Goal: Transaction & Acquisition: Download file/media

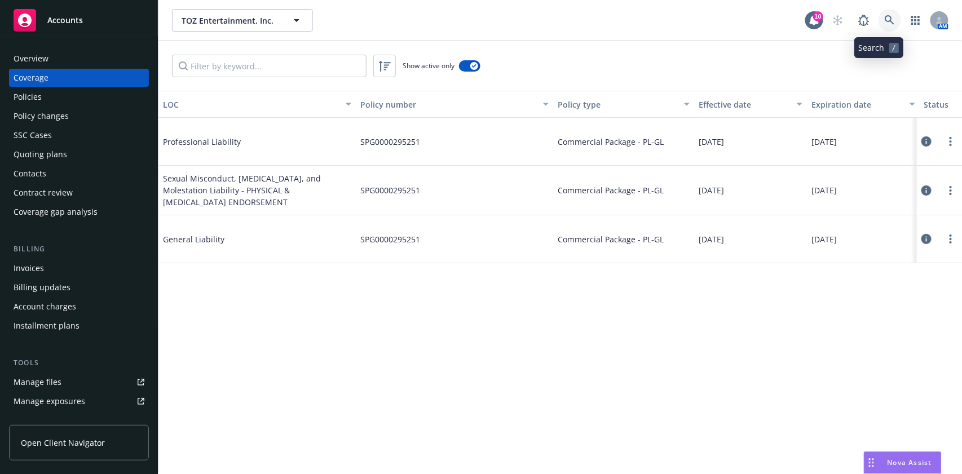
click at [886, 16] on link at bounding box center [890, 20] width 23 height 23
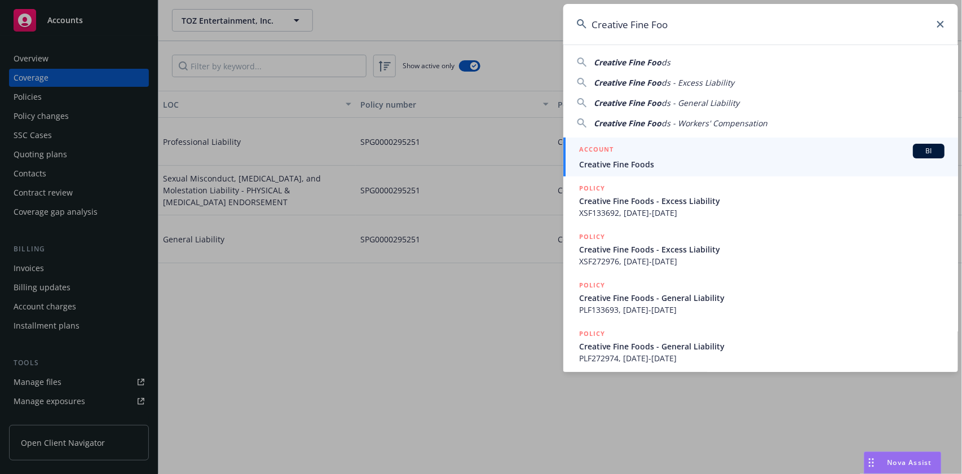
type input "Creative Fine Foo"
click at [700, 148] on div "ACCOUNT BI" at bounding box center [761, 151] width 365 height 15
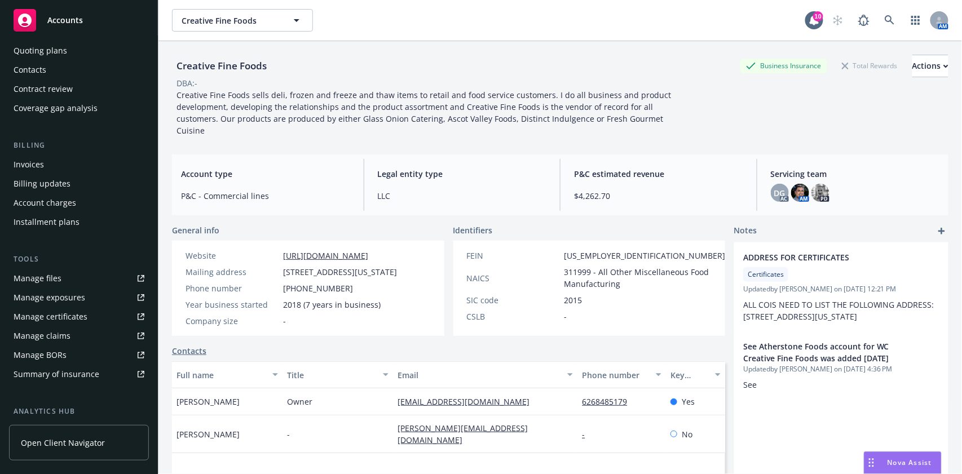
scroll to position [150, 0]
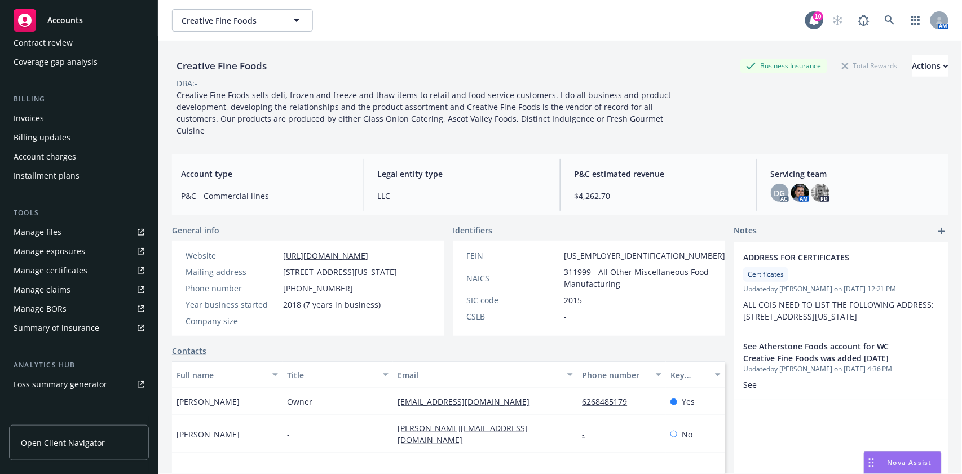
click at [69, 271] on div "Manage certificates" at bounding box center [51, 271] width 74 height 18
click at [885, 25] on icon at bounding box center [890, 20] width 10 height 10
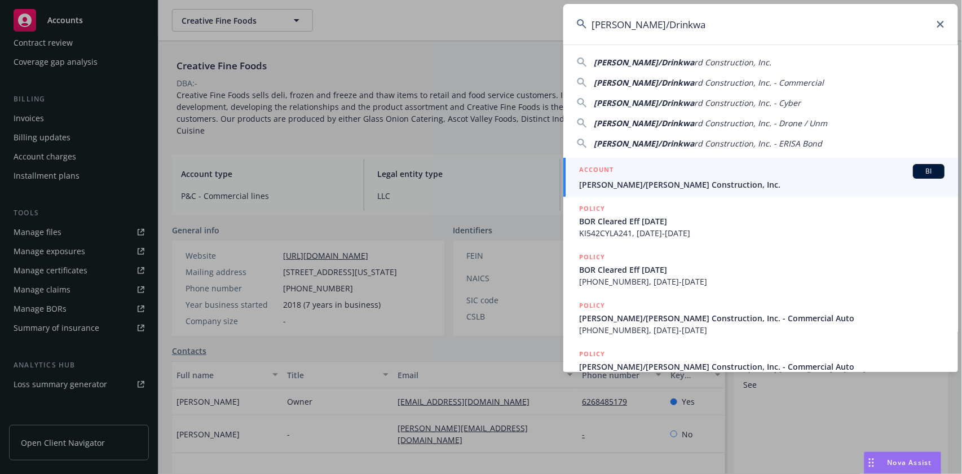
type input "Elliott/Drinkwa"
click at [697, 170] on div "ACCOUNT BI" at bounding box center [761, 171] width 365 height 15
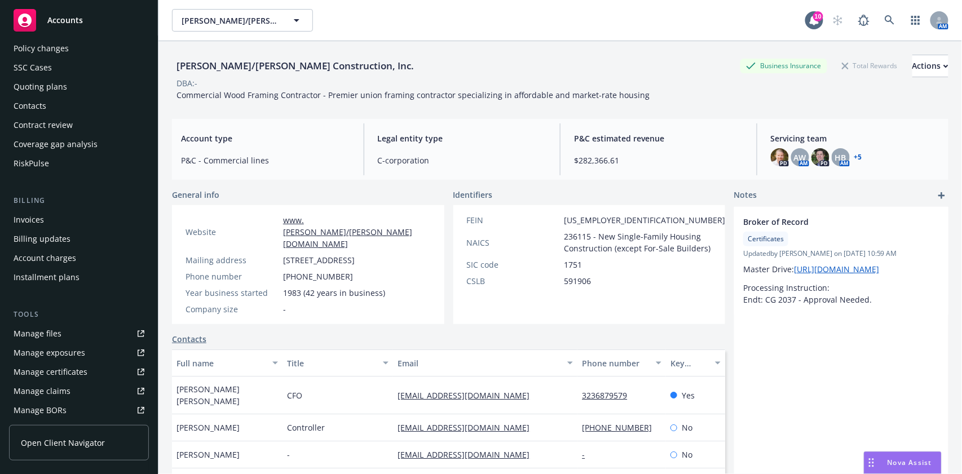
scroll to position [75, 0]
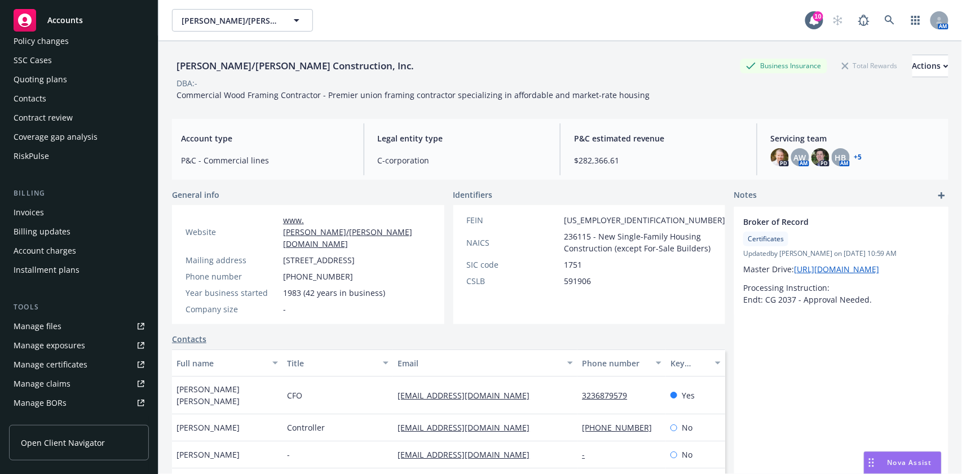
click at [57, 359] on div "Manage certificates" at bounding box center [51, 365] width 74 height 18
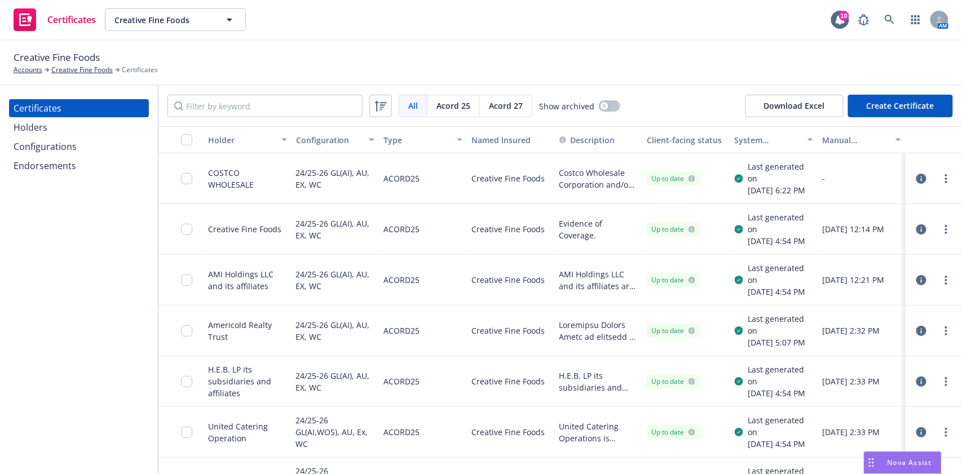
click at [916, 182] on icon "button" at bounding box center [921, 179] width 10 height 10
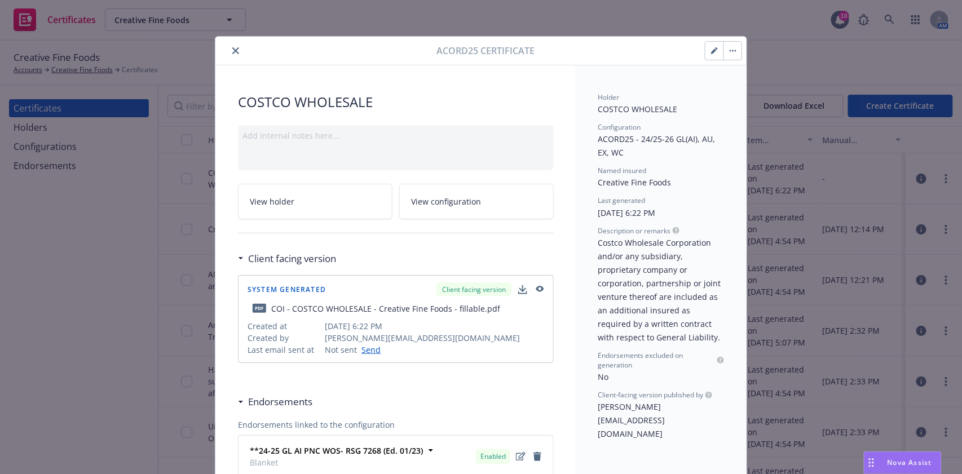
click at [770, 58] on div "Acord25 Certificate COSTCO WHOLESALE Add internal notes here... View holder Vie…" at bounding box center [481, 237] width 962 height 474
click at [232, 51] on icon "close" at bounding box center [235, 50] width 7 height 7
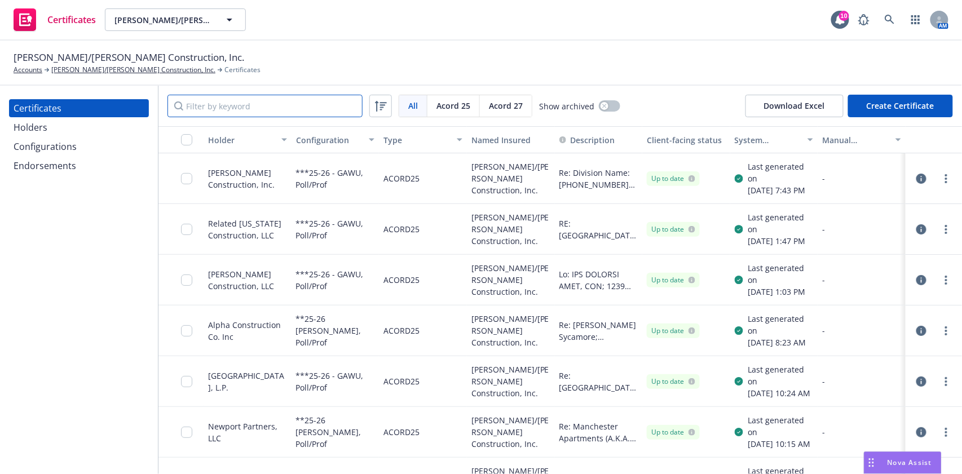
click at [270, 112] on input "Filter by keyword" at bounding box center [264, 106] width 195 height 23
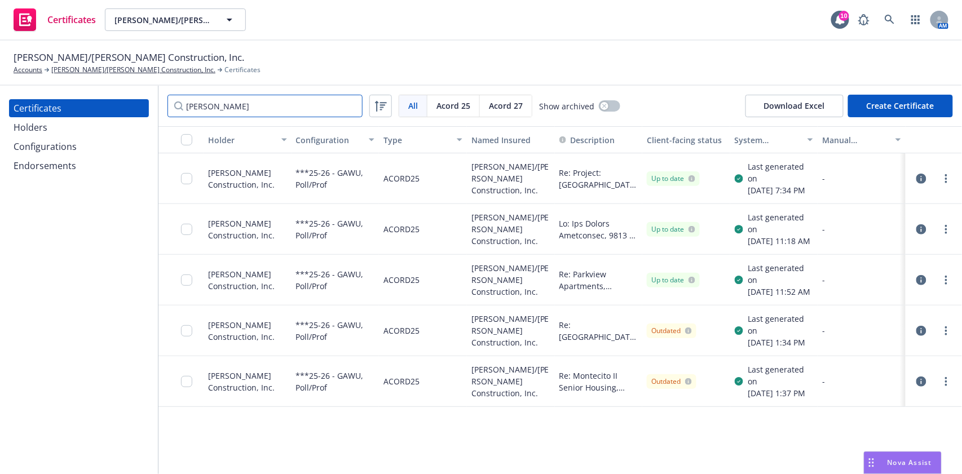
type input "lena"
click at [925, 235] on icon "button" at bounding box center [921, 229] width 10 height 10
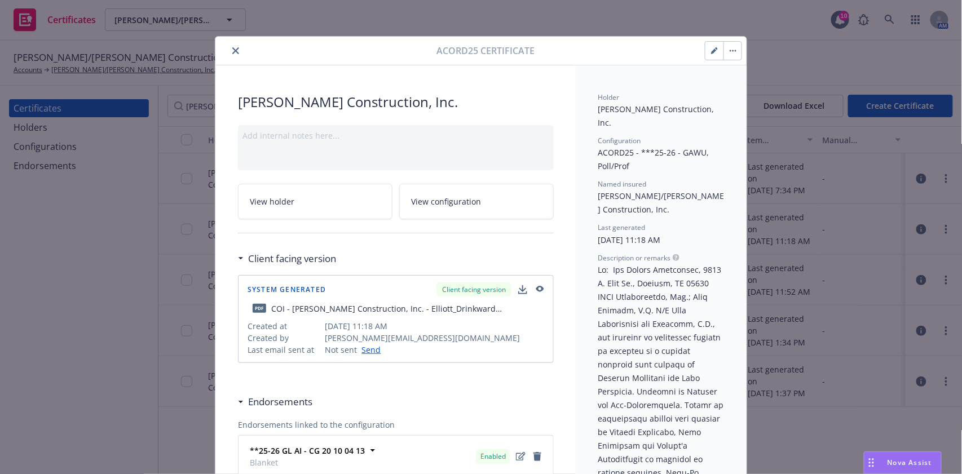
click at [730, 50] on icon "button" at bounding box center [733, 51] width 7 height 2
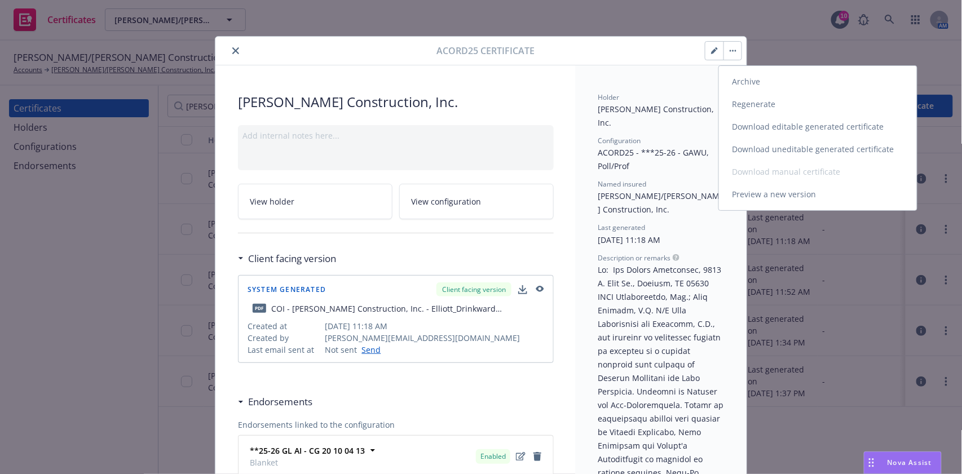
drag, startPoint x: 761, startPoint y: 196, endPoint x: 495, endPoint y: 433, distance: 356.2
click at [761, 196] on link "Preview a new version" at bounding box center [818, 194] width 198 height 23
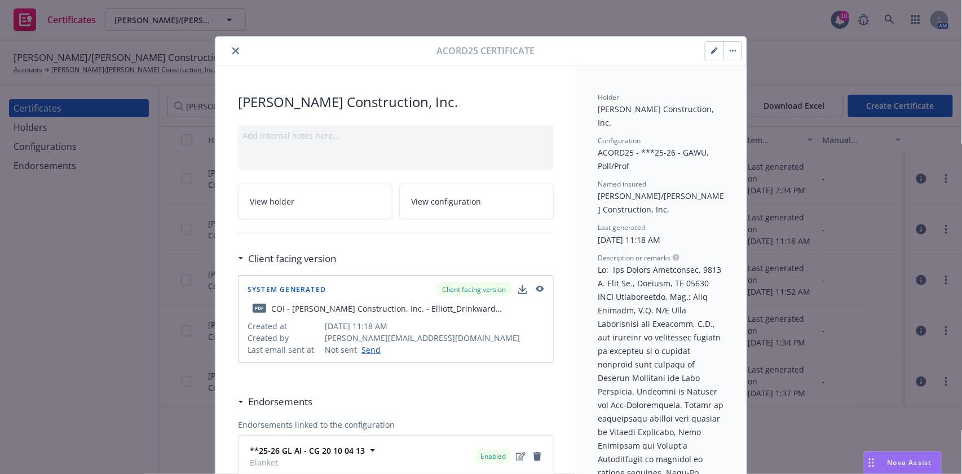
click at [726, 54] on button "button" at bounding box center [733, 51] width 18 height 18
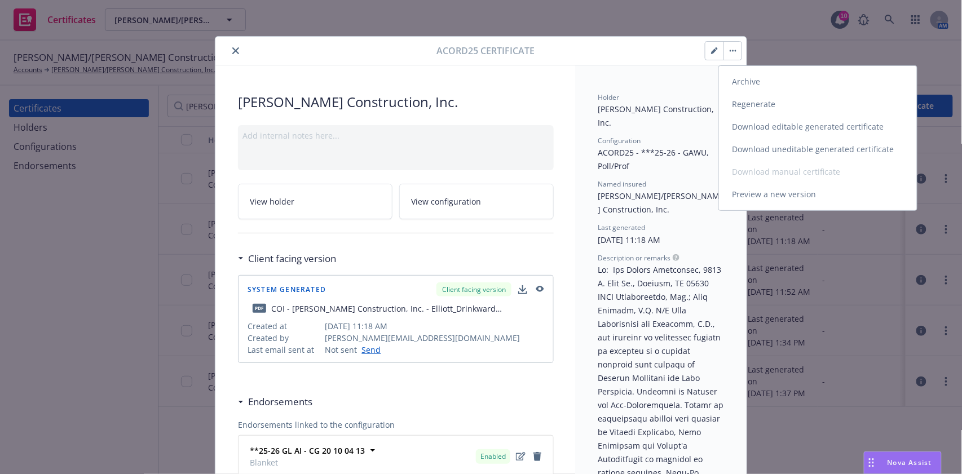
click at [758, 146] on link "Download uneditable generated certificate" at bounding box center [818, 149] width 198 height 23
